Goal: Navigation & Orientation: Find specific page/section

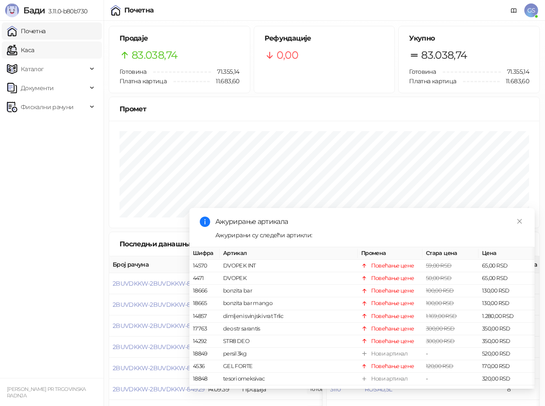
click at [34, 51] on link "Каса" at bounding box center [20, 49] width 27 height 17
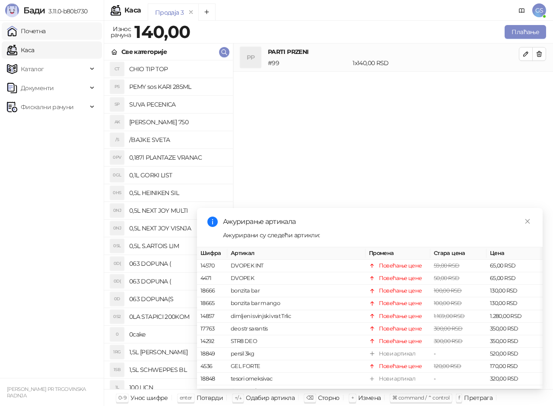
click at [46, 32] on link "Почетна" at bounding box center [26, 30] width 39 height 17
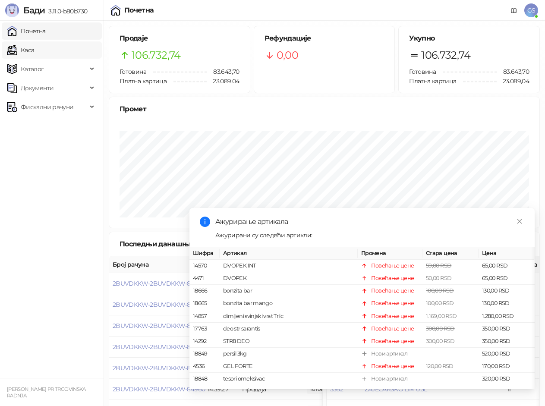
click at [34, 50] on link "Каса" at bounding box center [20, 49] width 27 height 17
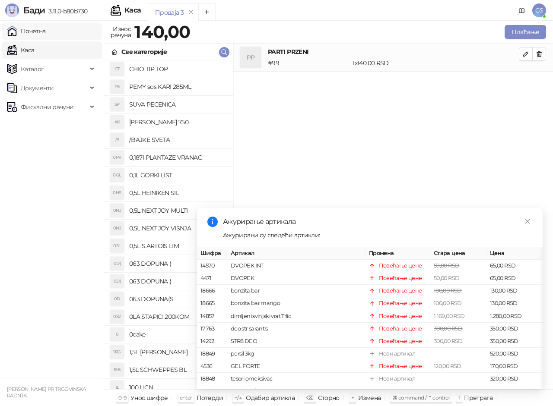
click at [46, 32] on link "Почетна" at bounding box center [26, 30] width 39 height 17
